Goal: Information Seeking & Learning: Check status

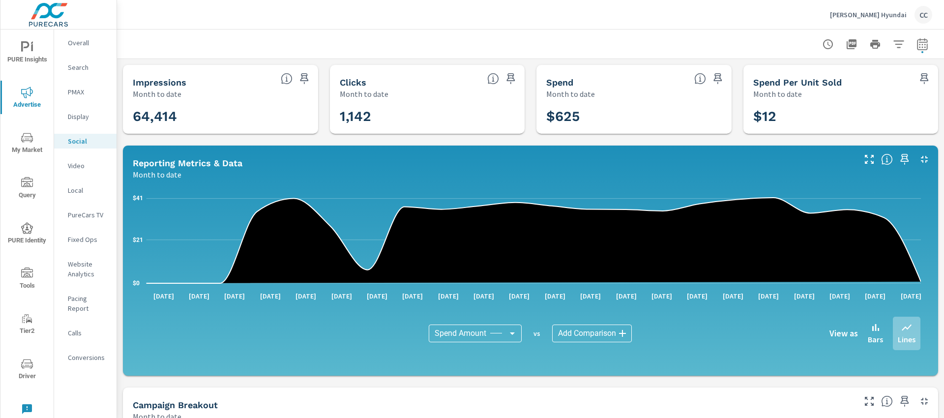
click at [858, 17] on p "[PERSON_NAME] Hyundai" at bounding box center [868, 14] width 77 height 9
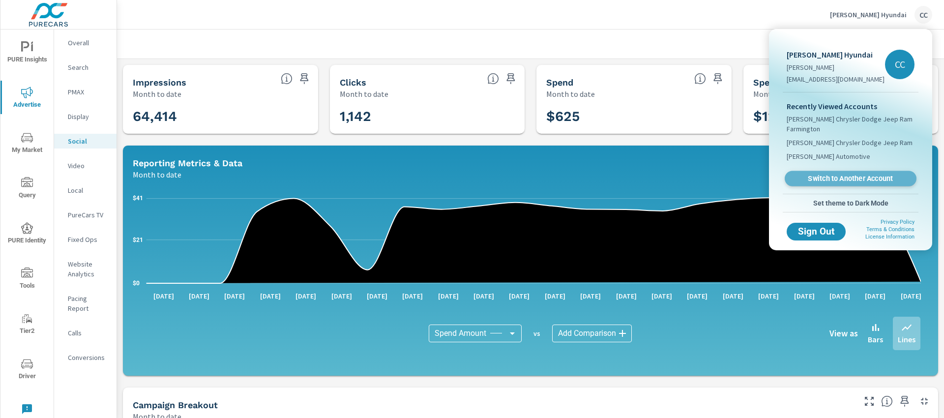
click at [835, 178] on span "Switch to Another Account" at bounding box center [850, 178] width 120 height 9
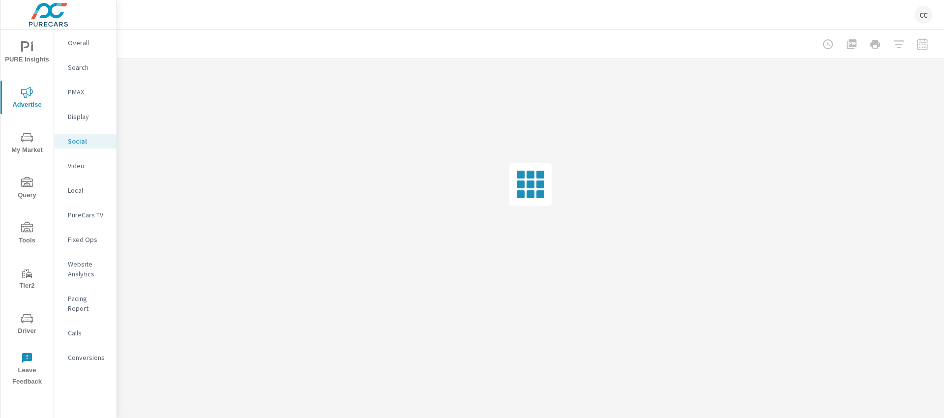
scroll to position [1417, 0]
click at [30, 48] on icon "nav menu" at bounding box center [27, 47] width 12 height 12
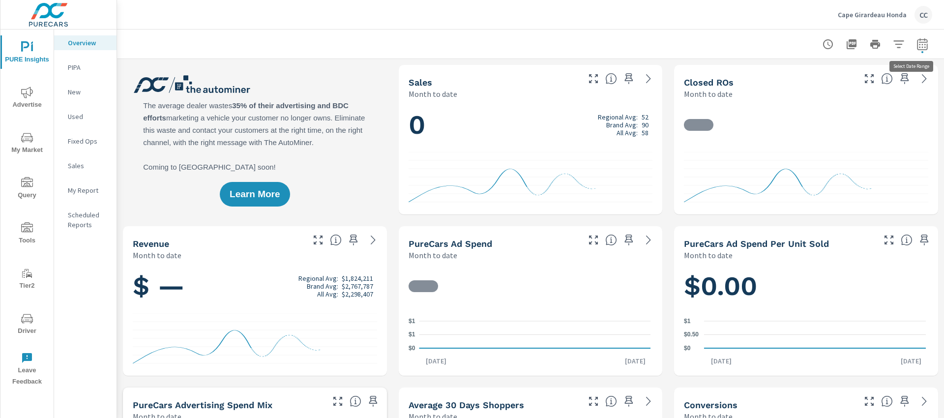
click at [916, 51] on button "button" at bounding box center [923, 44] width 20 height 20
select select "Month to date"
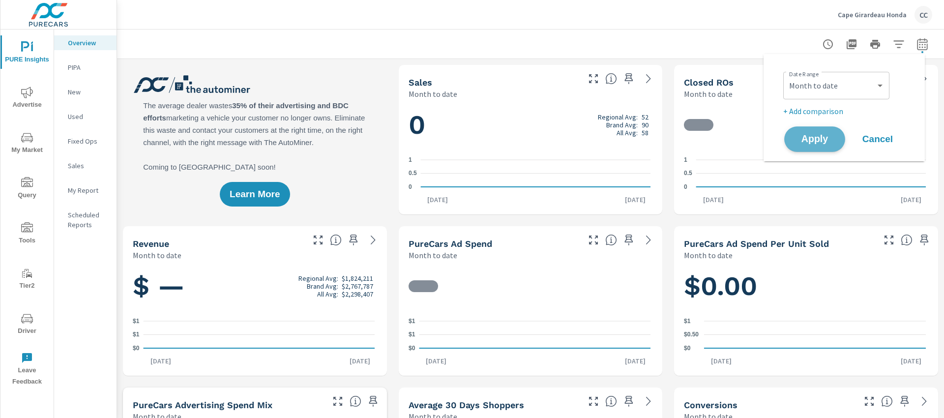
click at [810, 135] on span "Apply" at bounding box center [815, 139] width 40 height 9
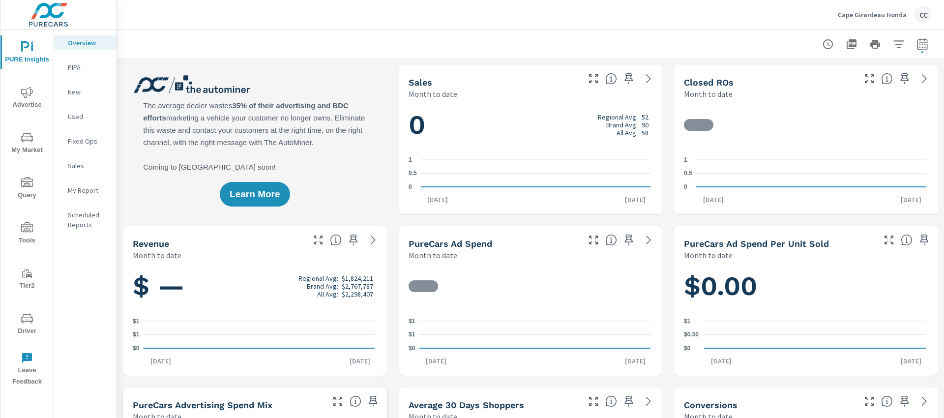
scroll to position [0, 0]
click at [78, 92] on p "New" at bounding box center [88, 92] width 41 height 10
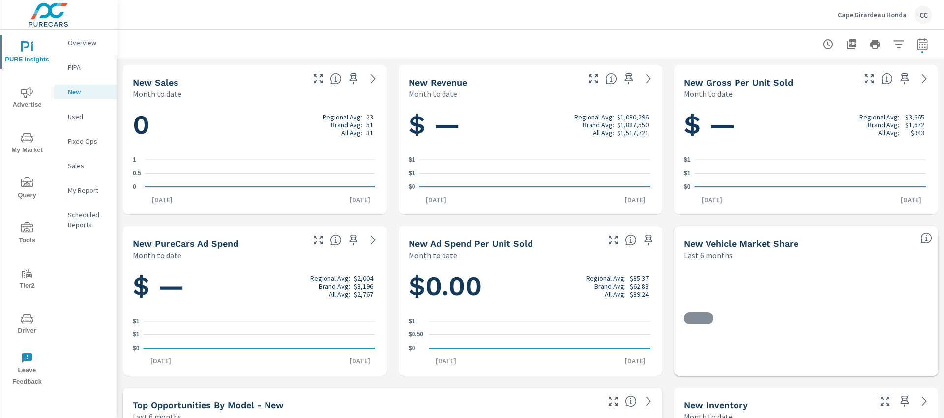
scroll to position [0, 0]
click at [93, 143] on p "Fixed Ops" at bounding box center [88, 141] width 41 height 10
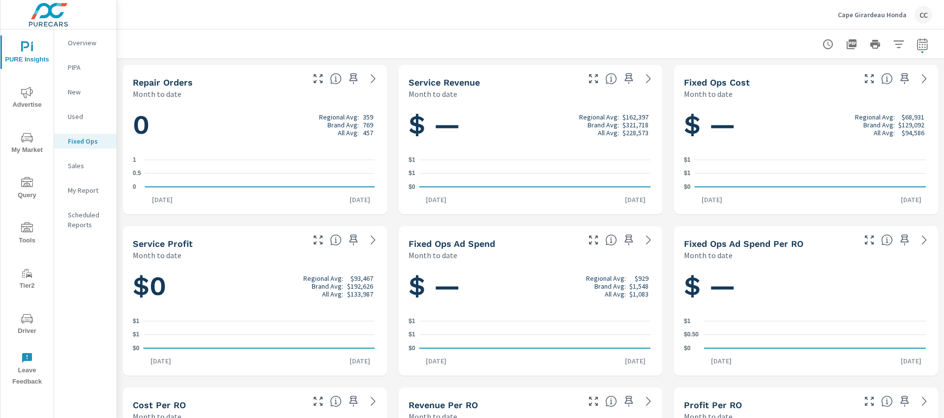
click at [94, 49] on div "Overview" at bounding box center [85, 42] width 62 height 15
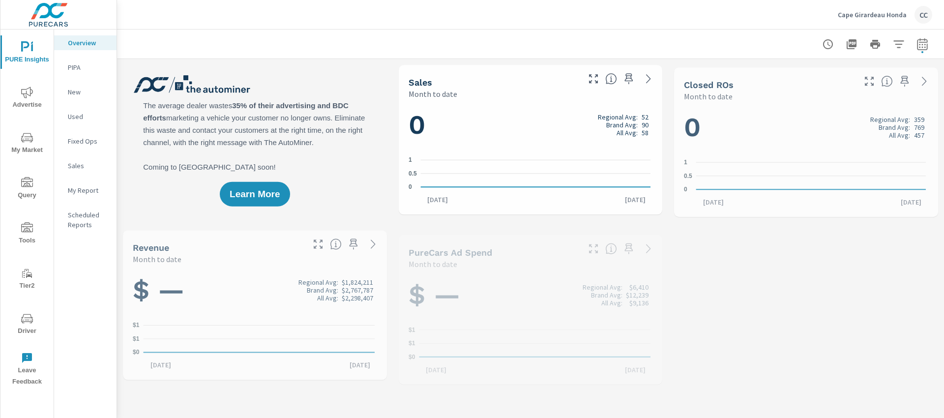
scroll to position [0, 0]
